Goal: Task Accomplishment & Management: Manage account settings

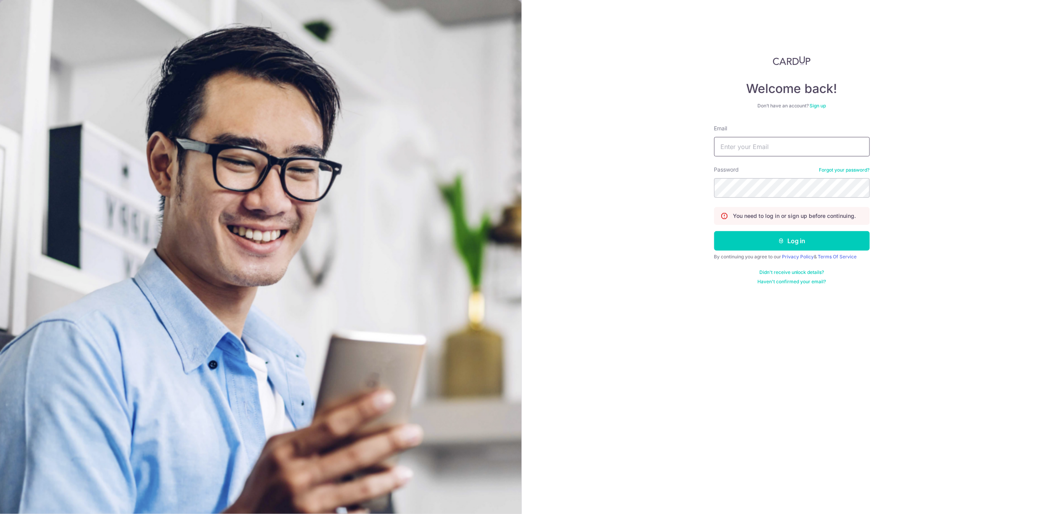
click at [760, 148] on input "Email" at bounding box center [792, 146] width 156 height 19
click at [754, 142] on input "Email" at bounding box center [792, 146] width 156 height 19
type input "info@centaursgroup.com"
click at [760, 239] on button "Log in" at bounding box center [792, 240] width 156 height 19
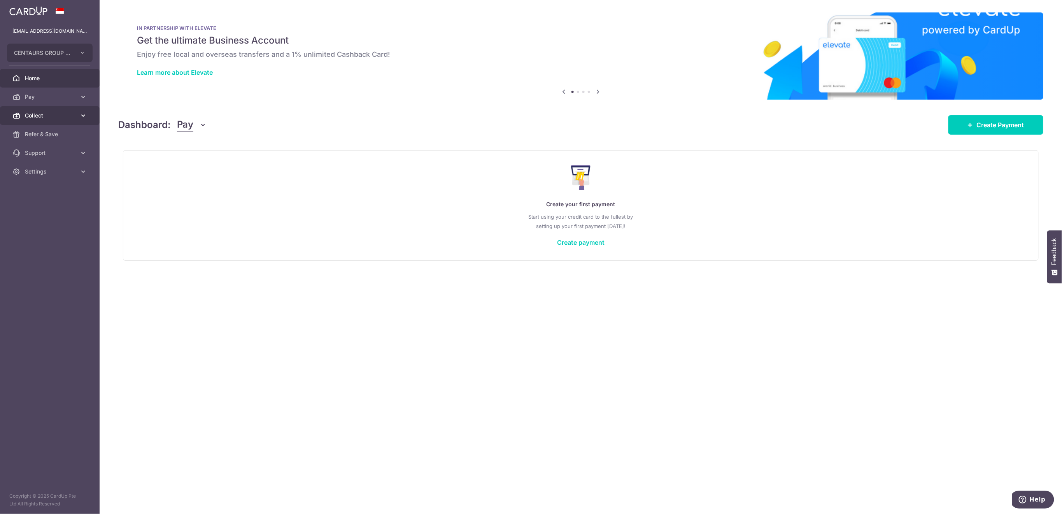
click at [50, 116] on span "Collect" at bounding box center [50, 116] width 51 height 8
click at [51, 133] on body "info@centaursgroup.com CENTAURS GROUP PRIVATE LIMITED Add new company CENTAURS …" at bounding box center [531, 257] width 1062 height 514
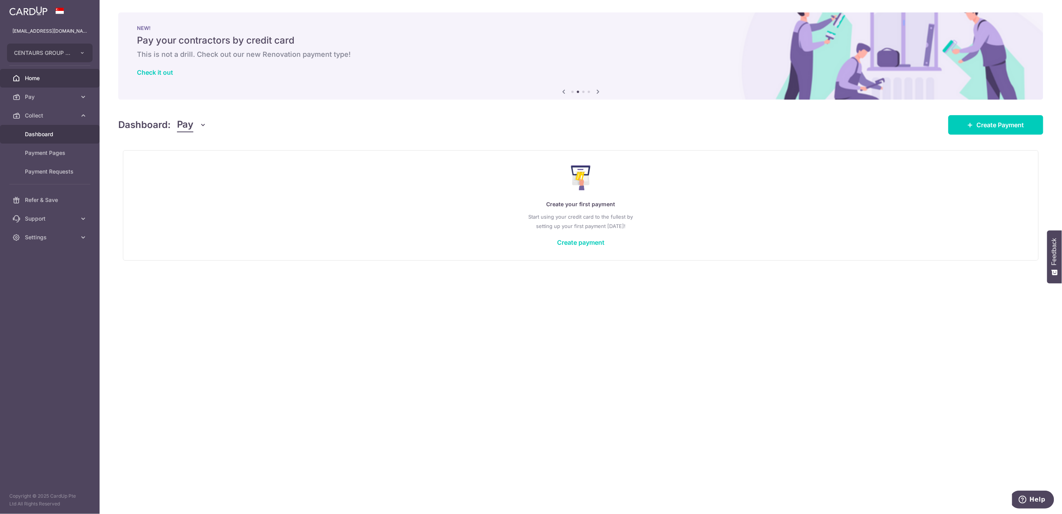
click at [53, 133] on span "Dashboard" at bounding box center [50, 134] width 51 height 8
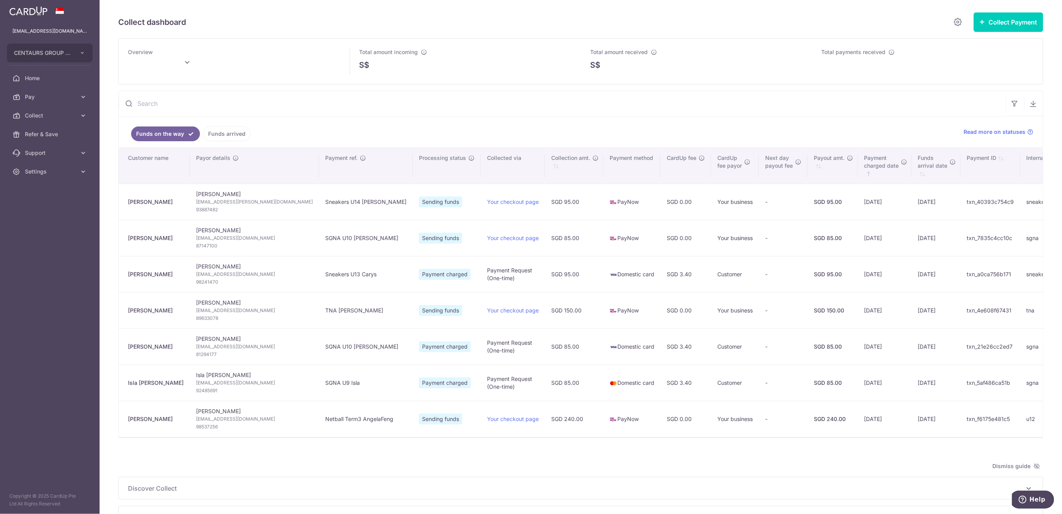
type input "September 2025"
click at [217, 137] on link "Funds arrived" at bounding box center [226, 133] width 47 height 15
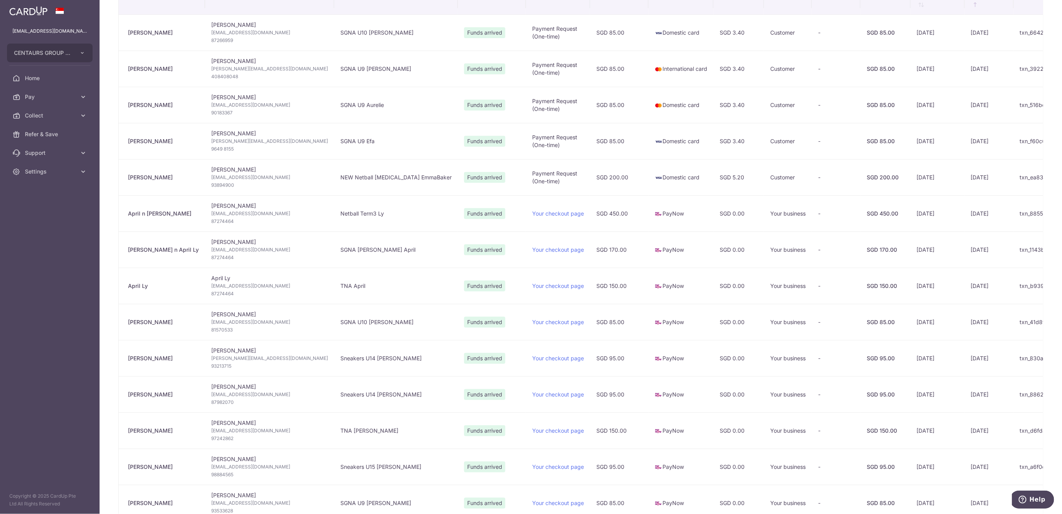
scroll to position [207, 0]
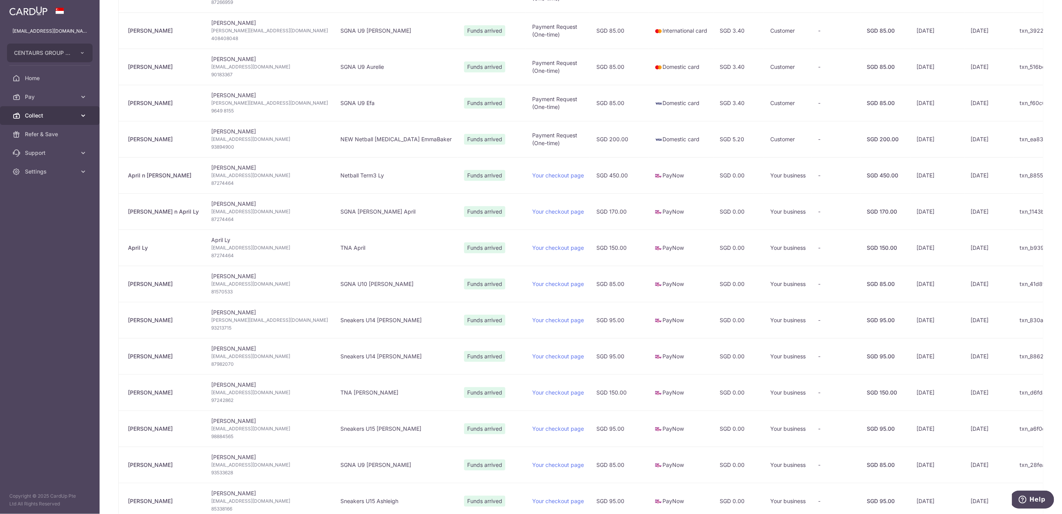
click at [71, 112] on span "Collect" at bounding box center [50, 116] width 51 height 8
click at [50, 173] on span "Payment Requests" at bounding box center [50, 172] width 51 height 8
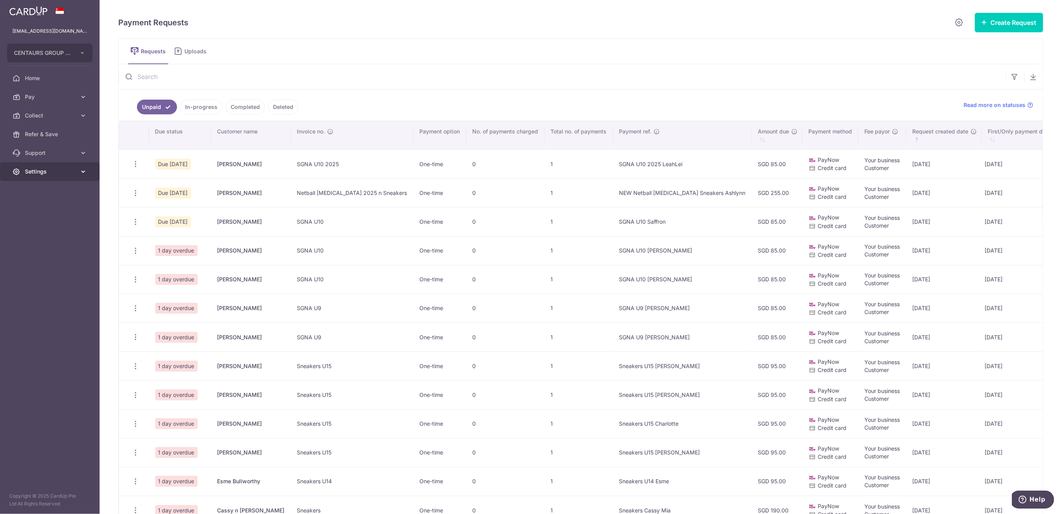
click at [82, 172] on icon at bounding box center [83, 172] width 8 height 8
click at [67, 206] on span "Logout" at bounding box center [50, 209] width 51 height 8
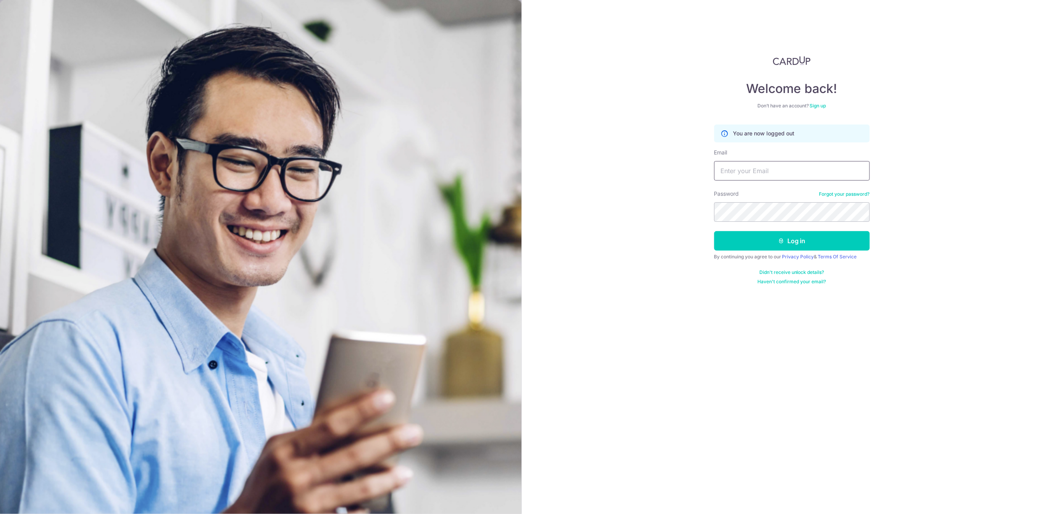
click at [784, 172] on input "Email" at bounding box center [792, 170] width 156 height 19
type input "[EMAIL_ADDRESS][DOMAIN_NAME]"
click at [847, 241] on button "Log in" at bounding box center [792, 240] width 156 height 19
